Goal: Information Seeking & Learning: Learn about a topic

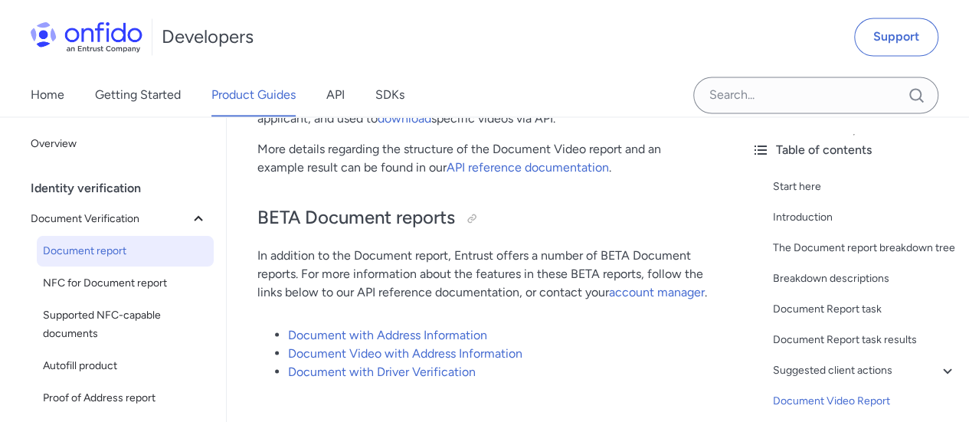
scroll to position [225, 0]
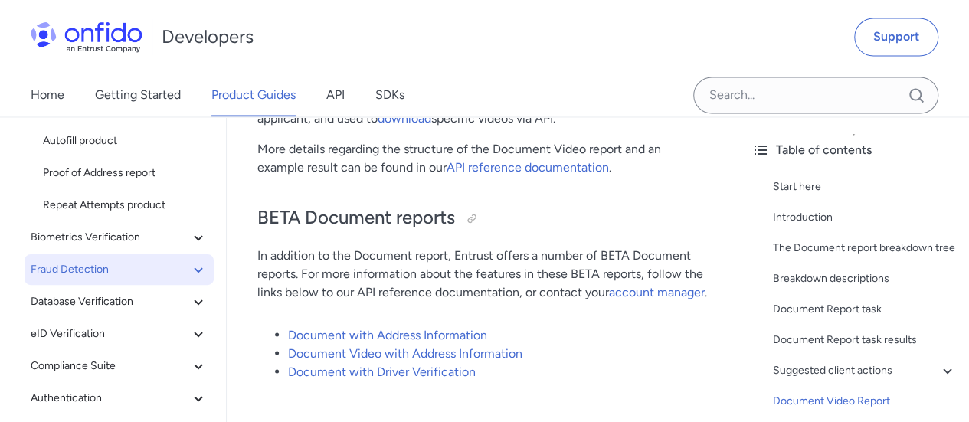
click at [80, 270] on span "Fraud Detection" at bounding box center [110, 269] width 159 height 18
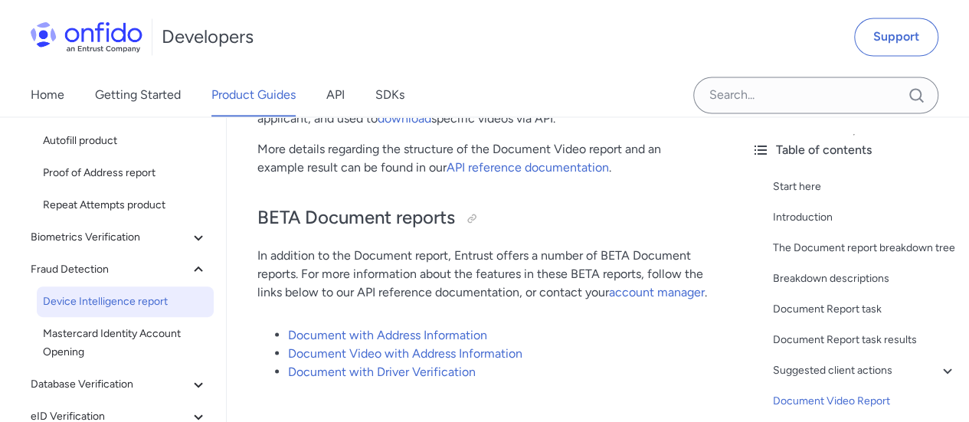
click at [138, 302] on span "Device Intelligence report" at bounding box center [125, 302] width 165 height 18
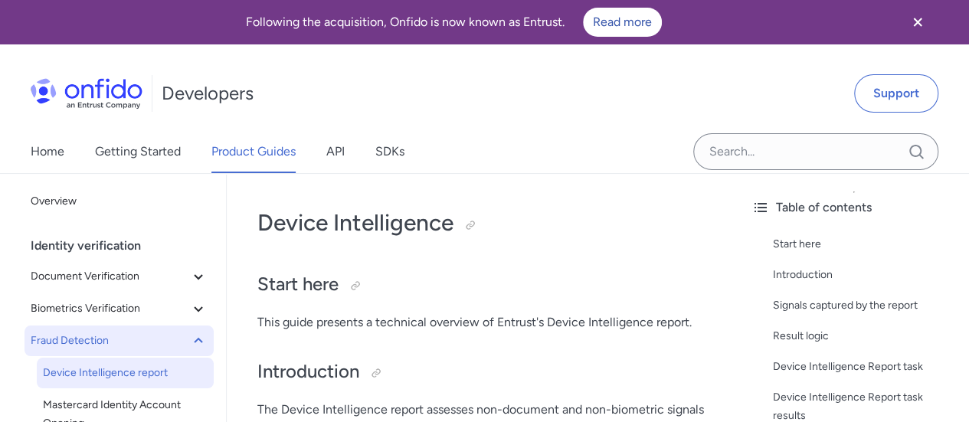
click at [103, 343] on span "Fraud Detection" at bounding box center [110, 341] width 159 height 18
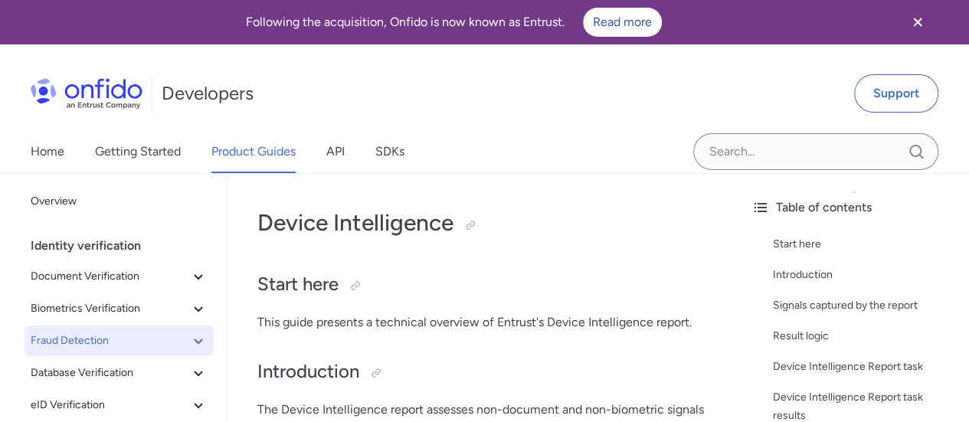
click at [189, 339] on icon at bounding box center [198, 341] width 18 height 18
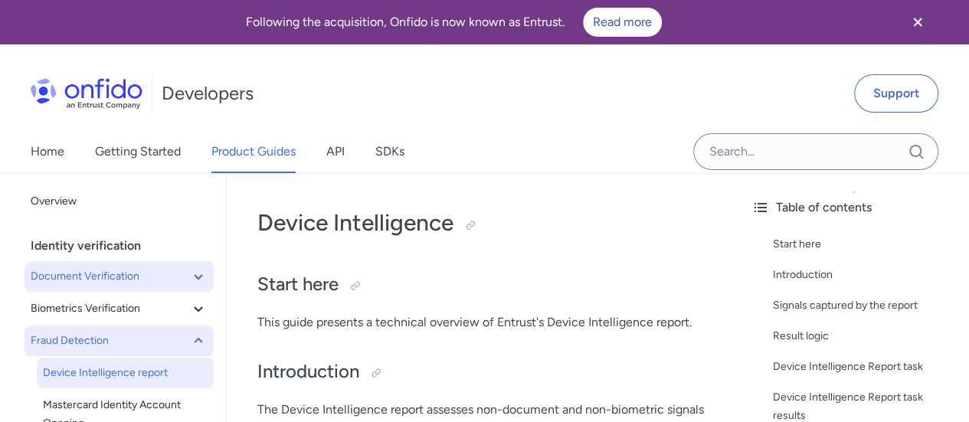
click at [101, 285] on button "Document Verification" at bounding box center [119, 276] width 189 height 31
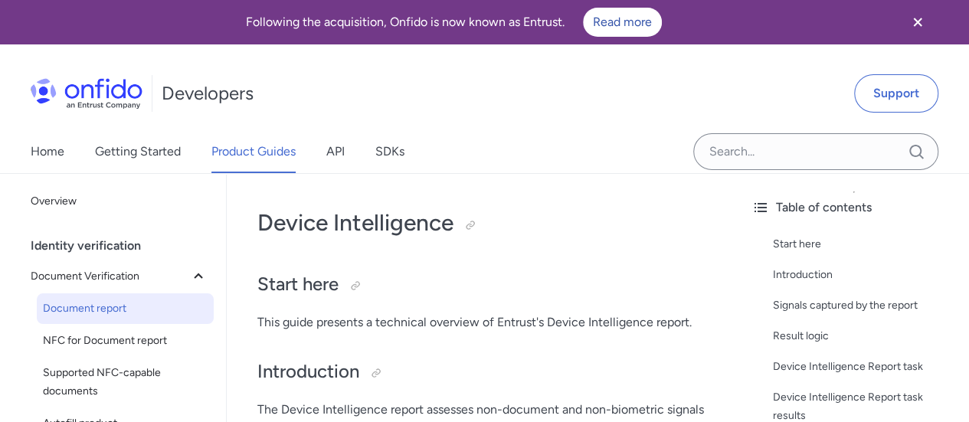
click at [113, 300] on span "Document report" at bounding box center [125, 308] width 165 height 18
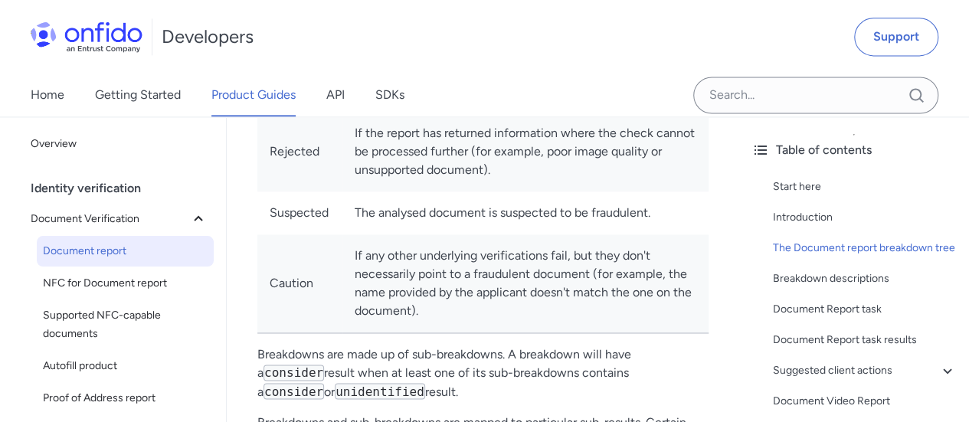
scroll to position [1146, 0]
